Goal: Find specific page/section: Find specific page/section

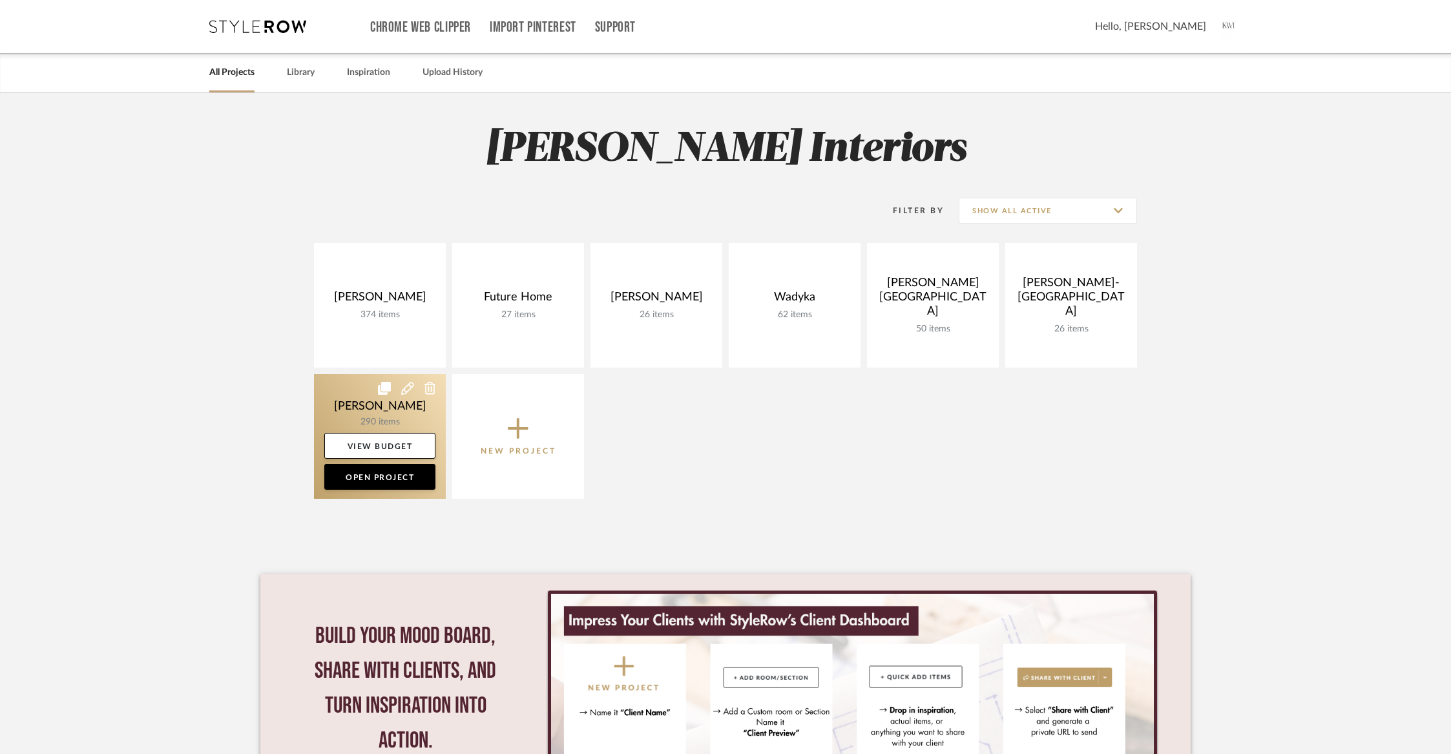
click at [384, 412] on link at bounding box center [380, 436] width 132 height 125
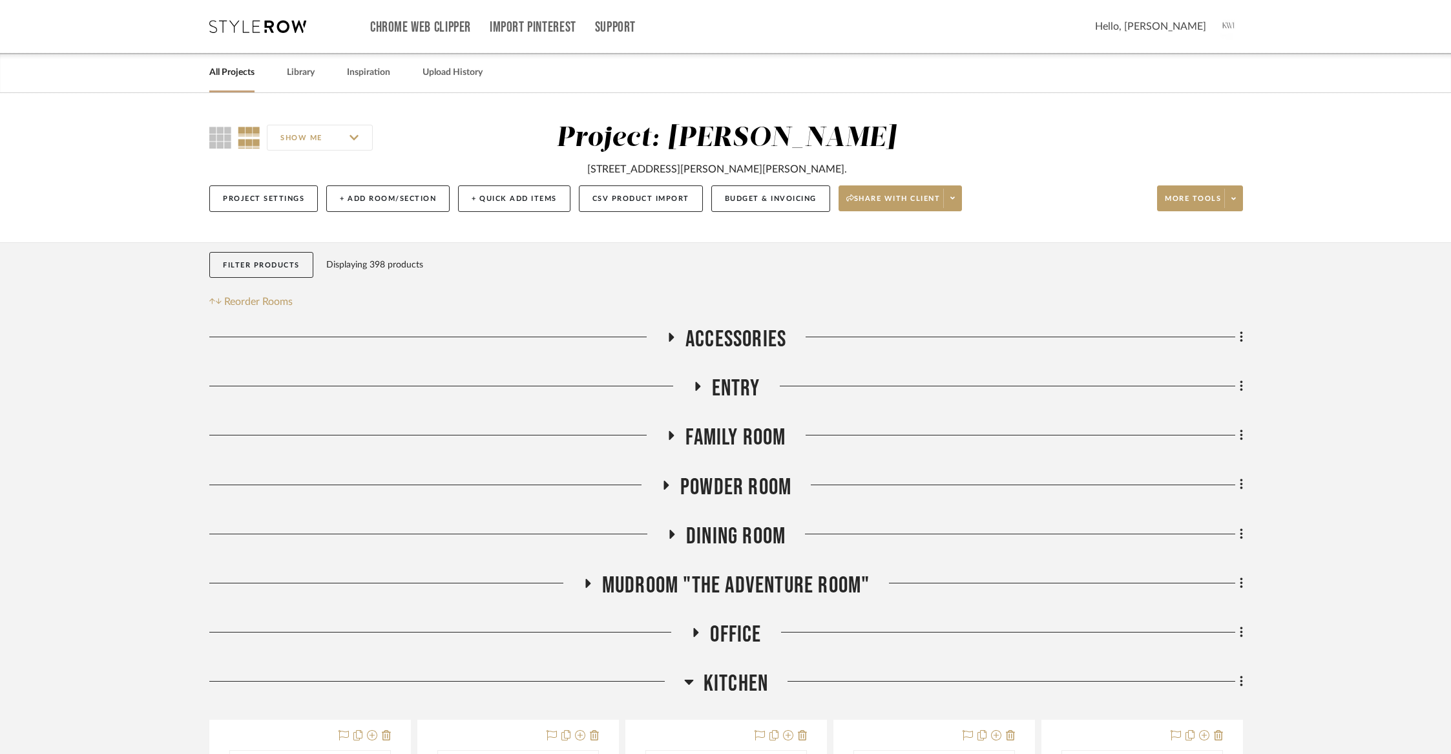
click at [709, 532] on span "Dining Room" at bounding box center [735, 537] width 99 height 28
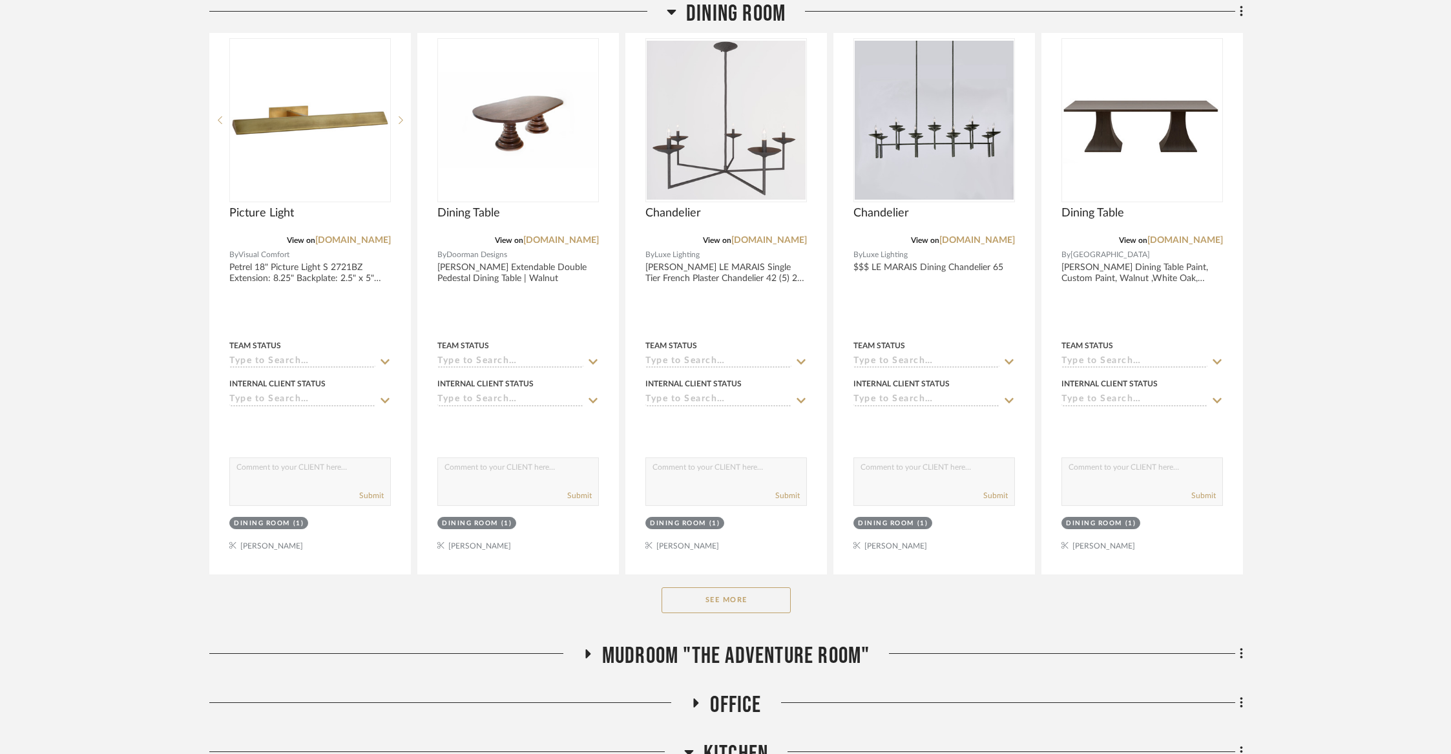
scroll to position [566, 0]
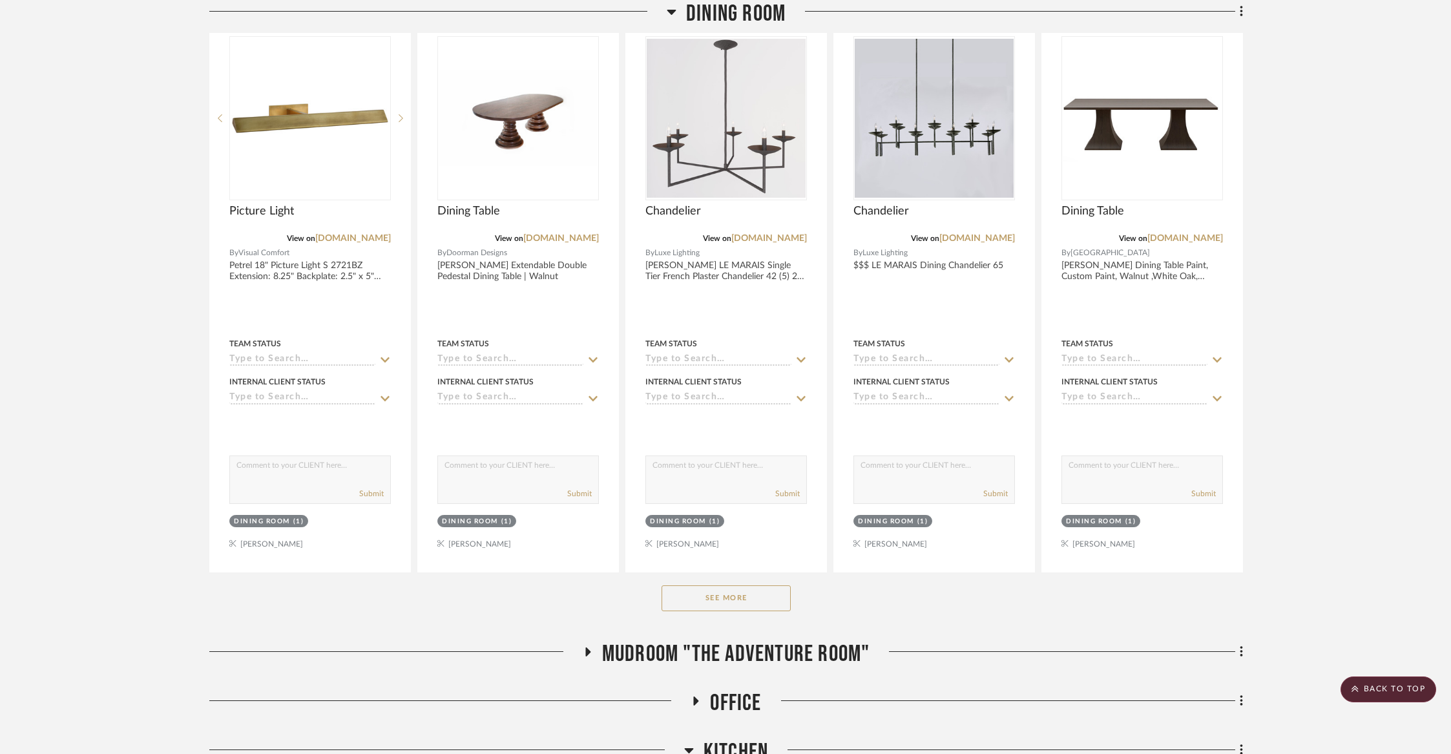
click at [717, 603] on button "See More" at bounding box center [726, 598] width 129 height 26
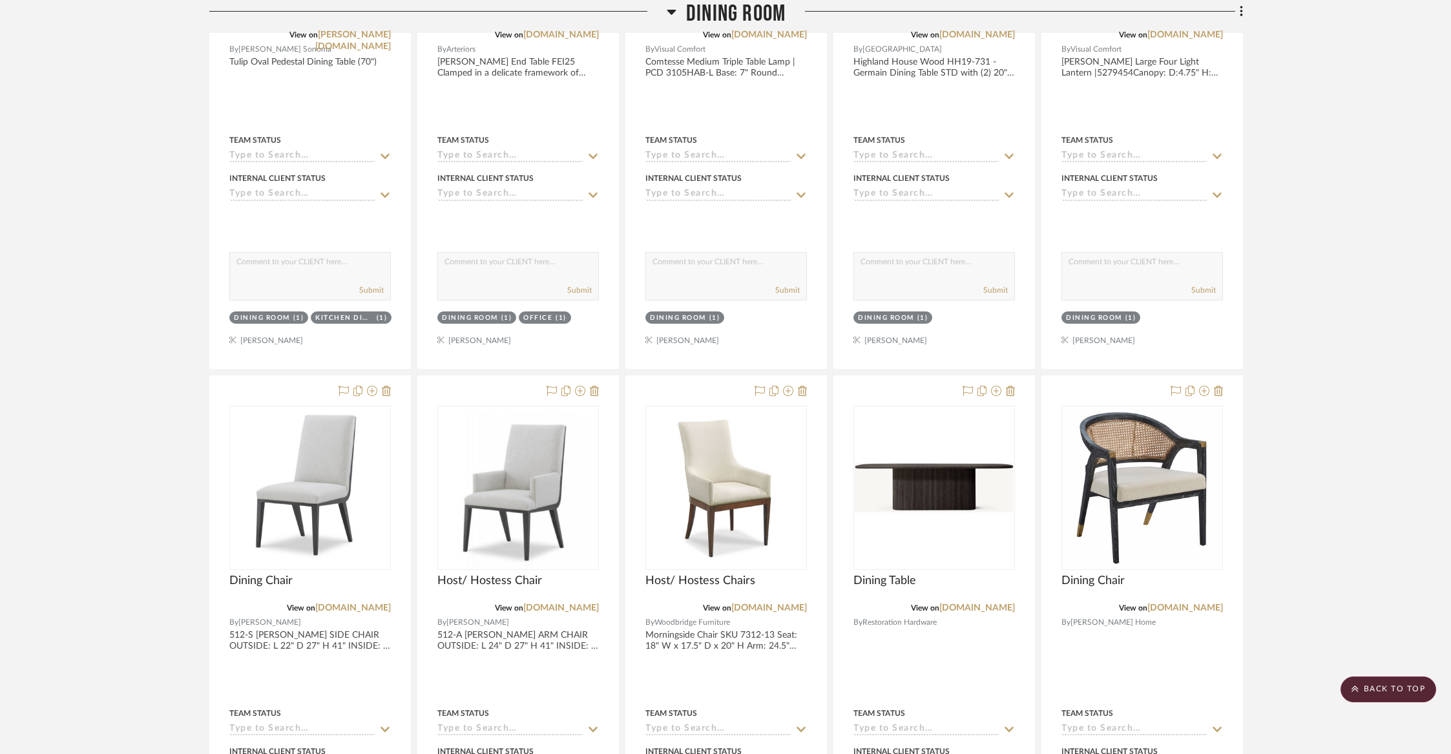
scroll to position [2636, 0]
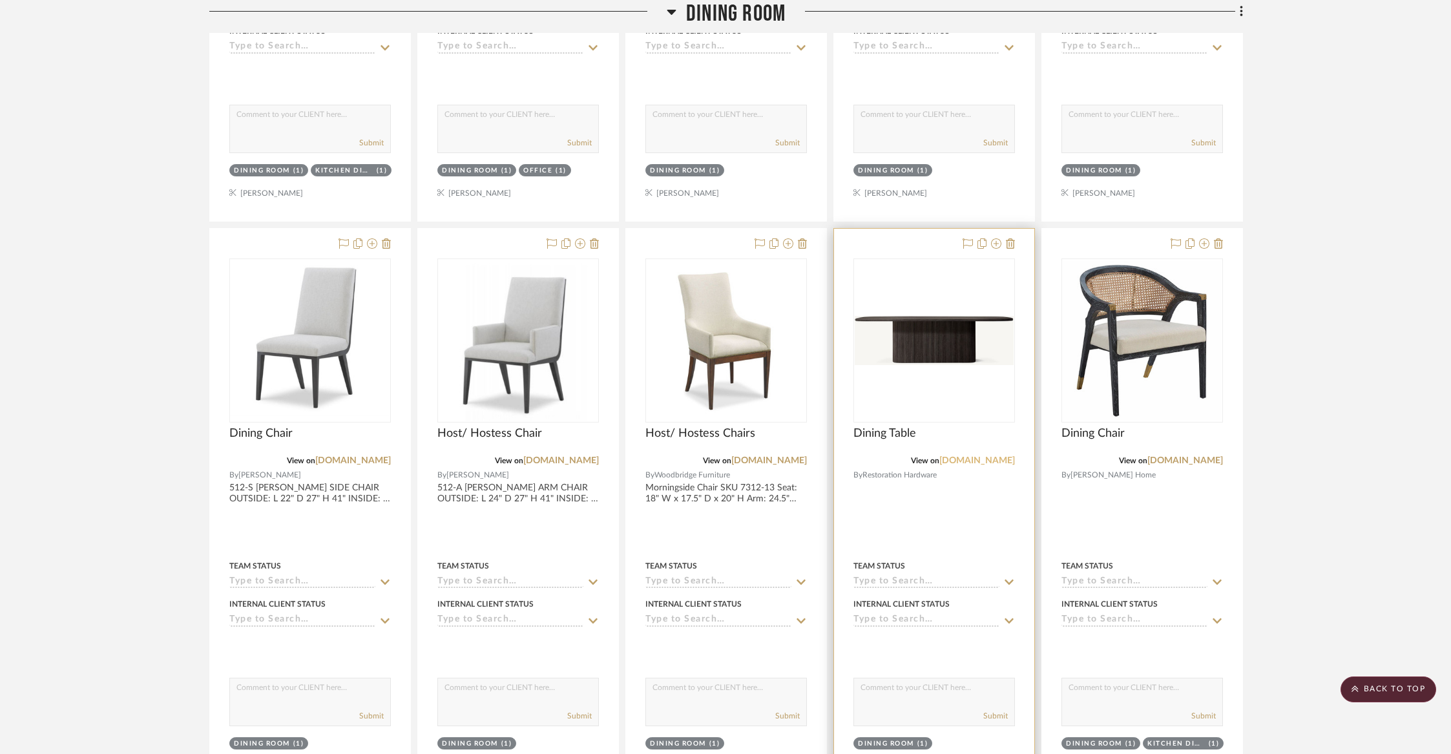
click at [998, 456] on link "[DOMAIN_NAME]" at bounding box center [977, 460] width 76 height 9
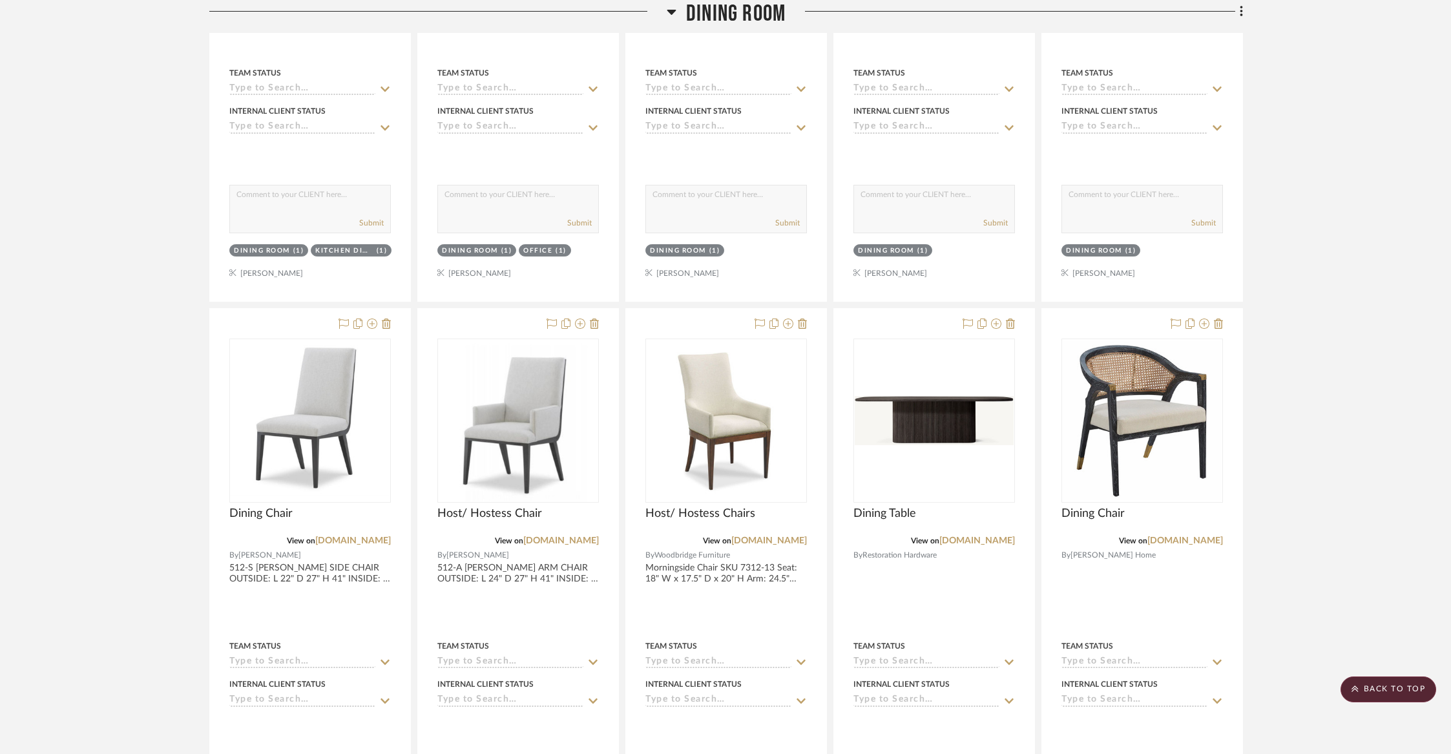
scroll to position [2559, 0]
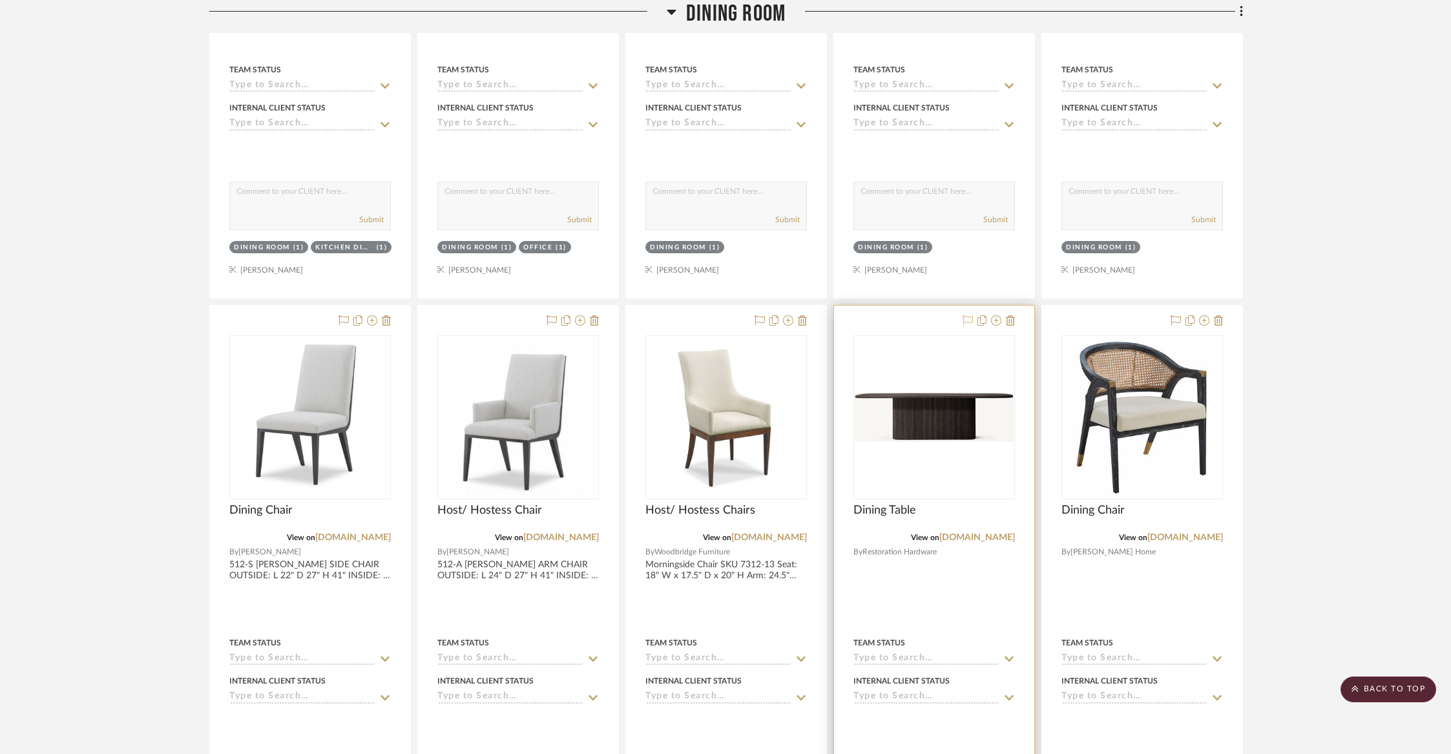
click at [965, 315] on icon at bounding box center [968, 320] width 10 height 10
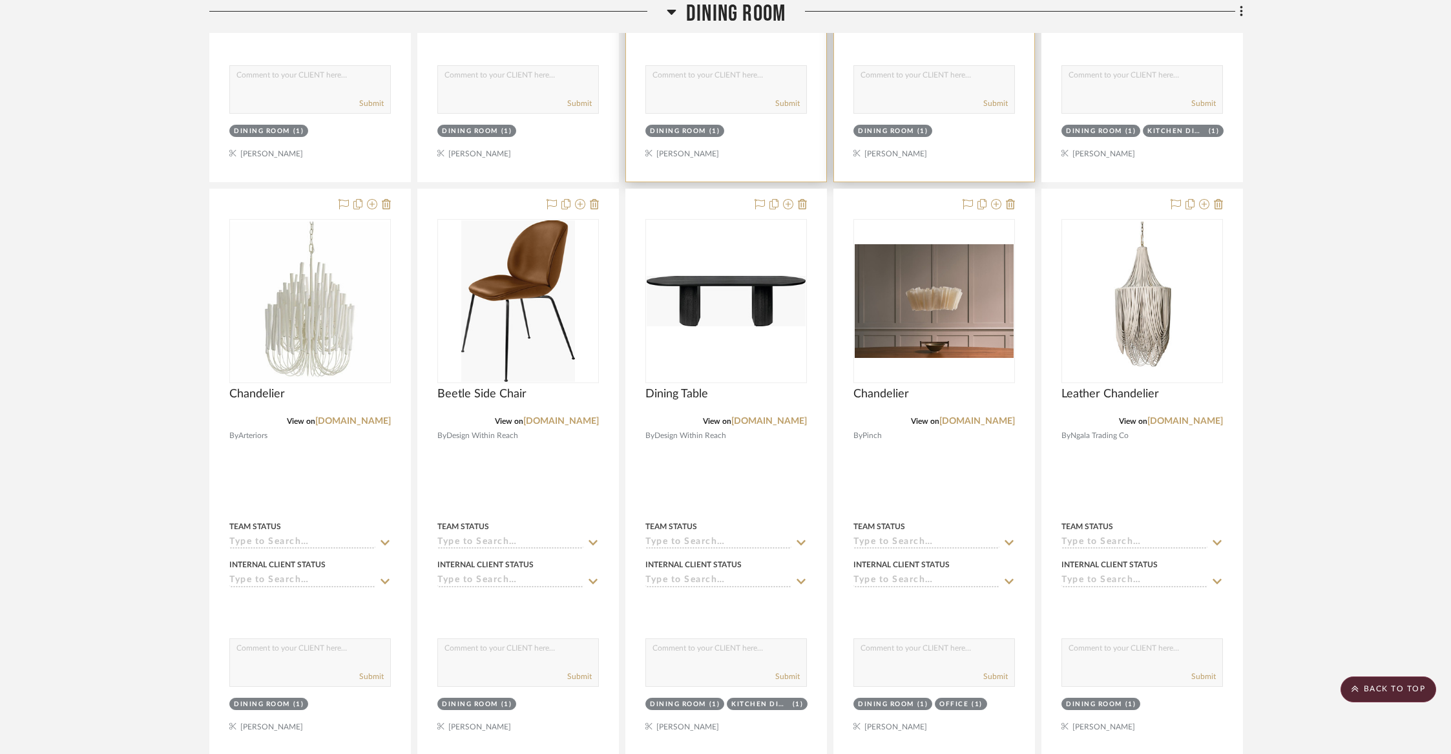
scroll to position [3252, 0]
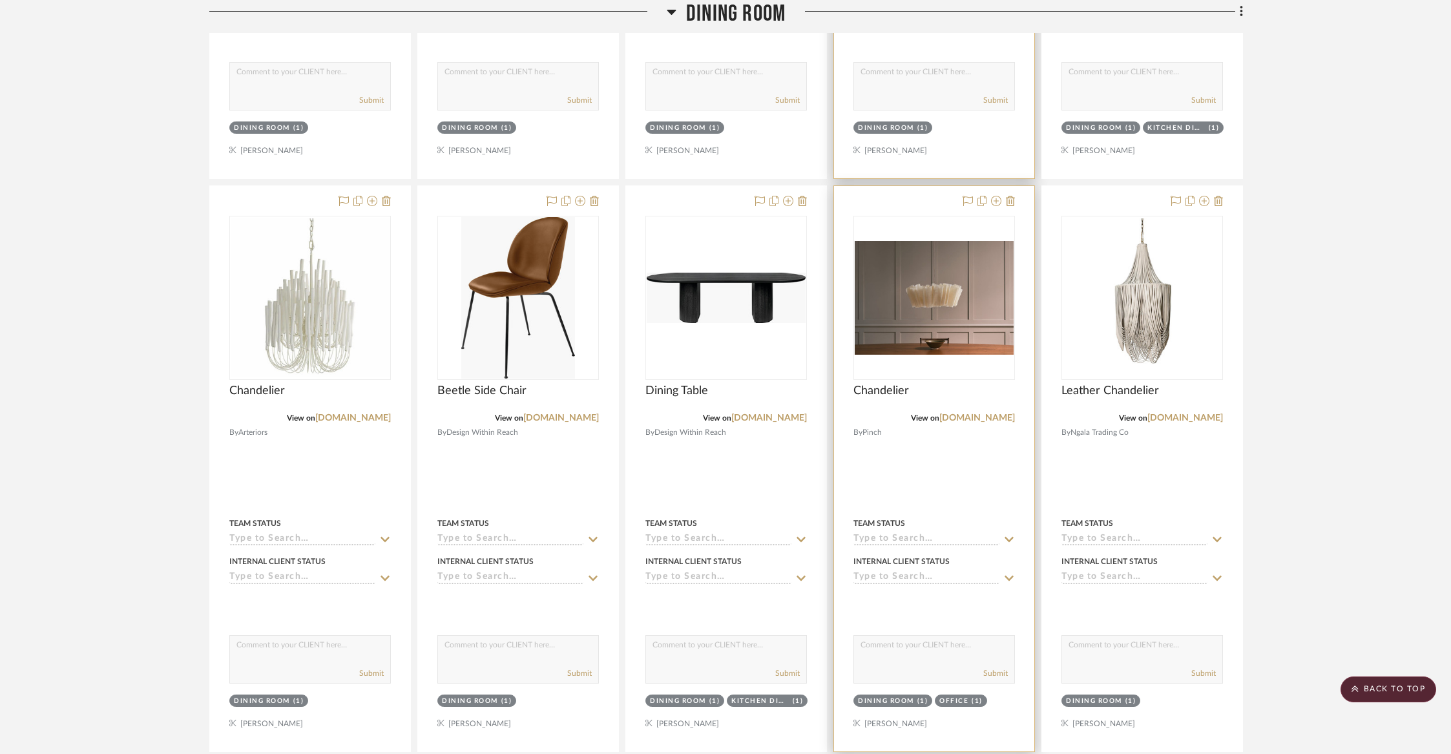
click at [967, 417] on div at bounding box center [934, 468] width 200 height 565
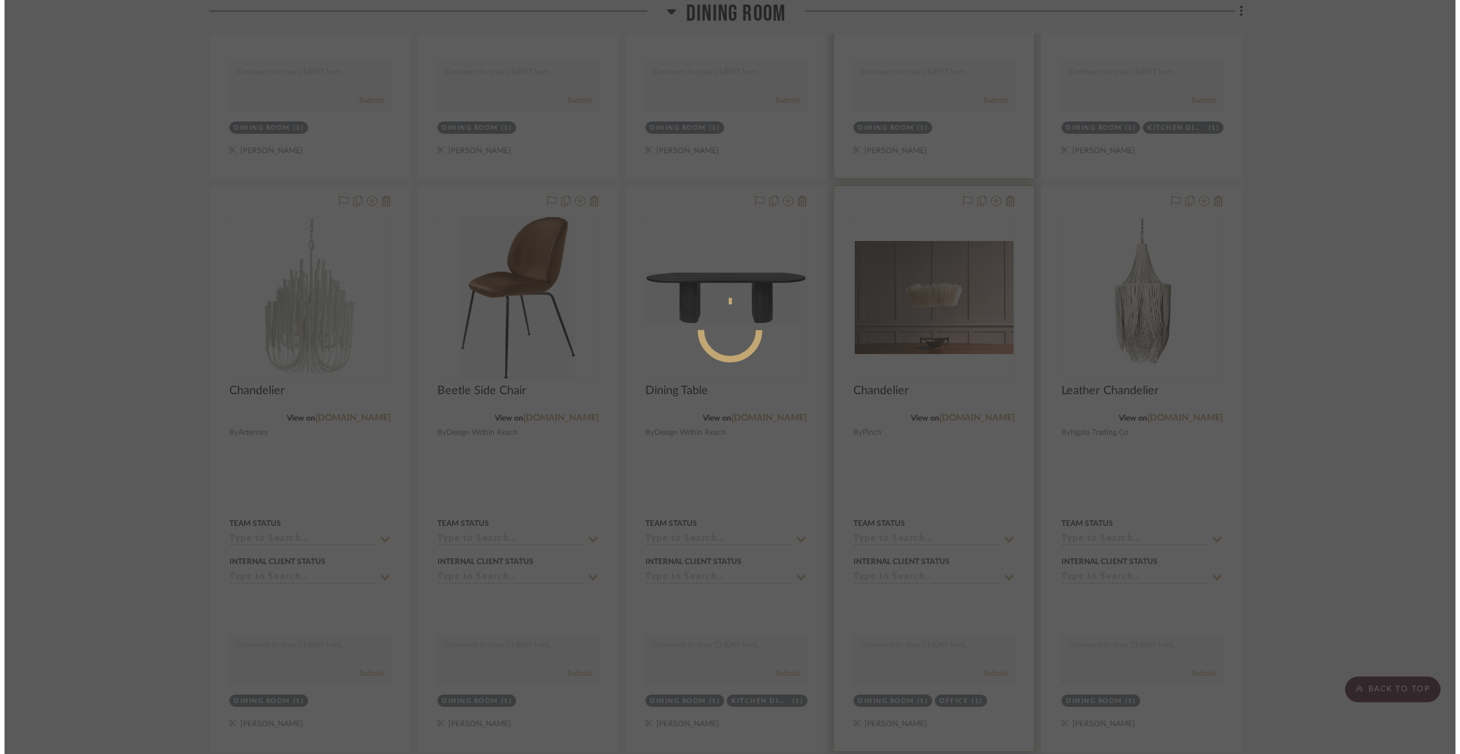
scroll to position [0, 0]
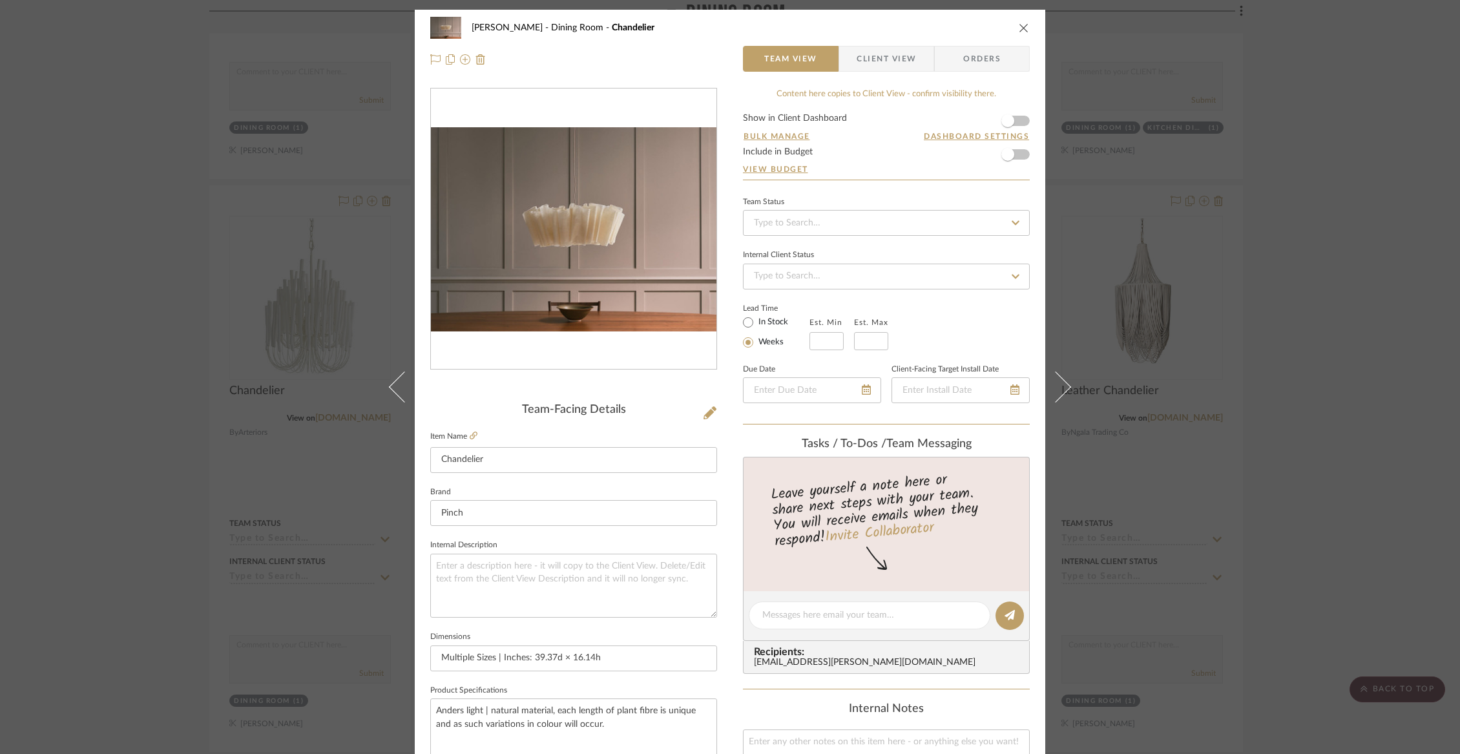
click at [1019, 30] on icon "close" at bounding box center [1024, 28] width 10 height 10
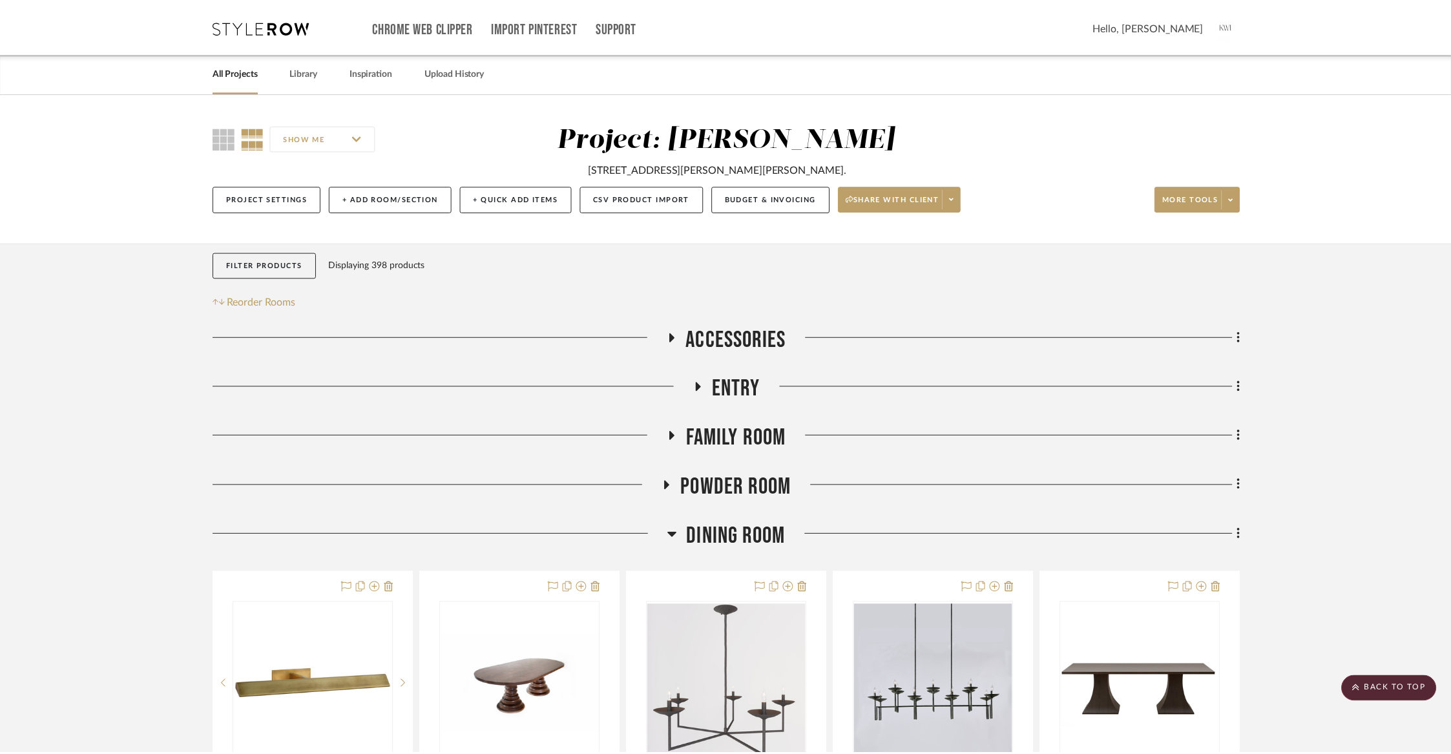
scroll to position [3252, 0]
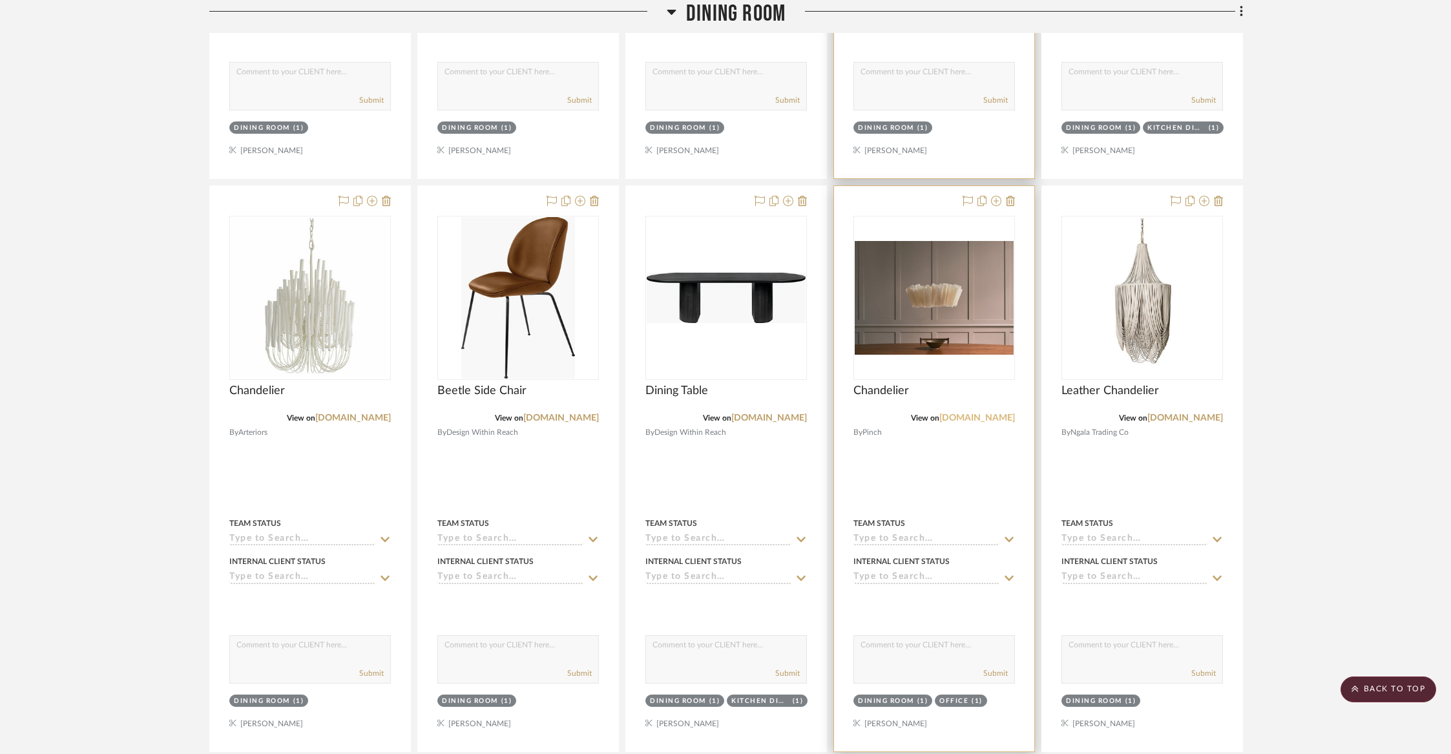
click at [1005, 413] on link "[DOMAIN_NAME]" at bounding box center [977, 417] width 76 height 9
